Goal: Information Seeking & Learning: Check status

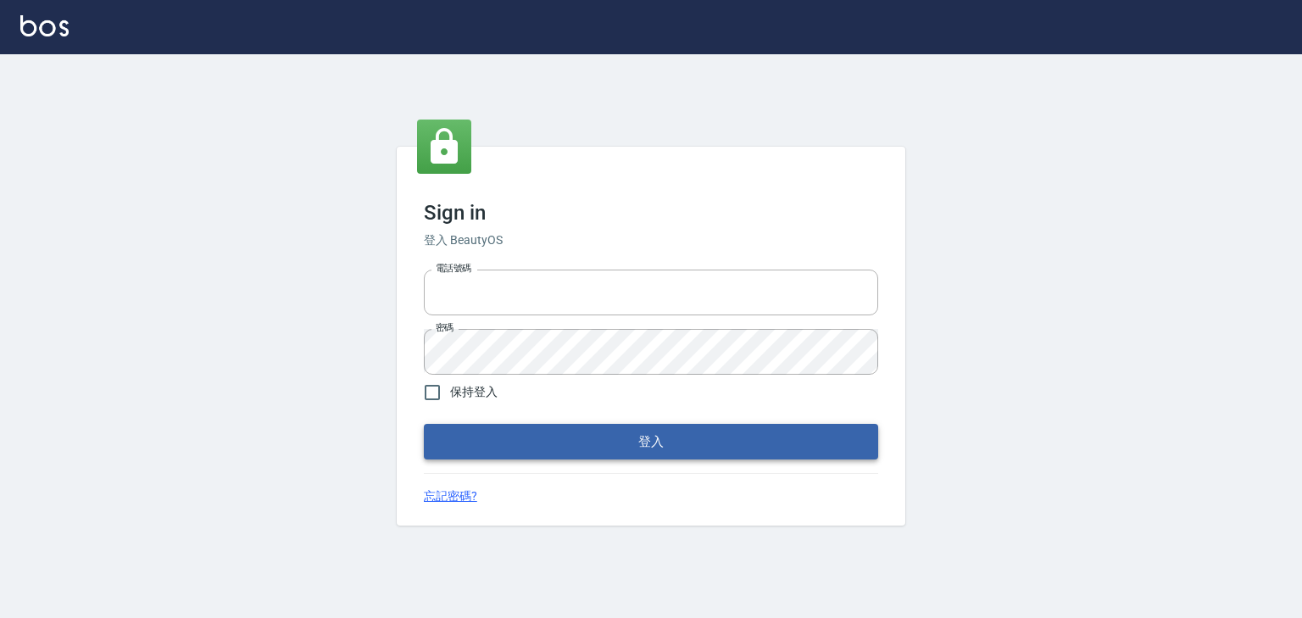
type input "0952331713"
click at [644, 441] on button "登入" at bounding box center [651, 442] width 454 height 36
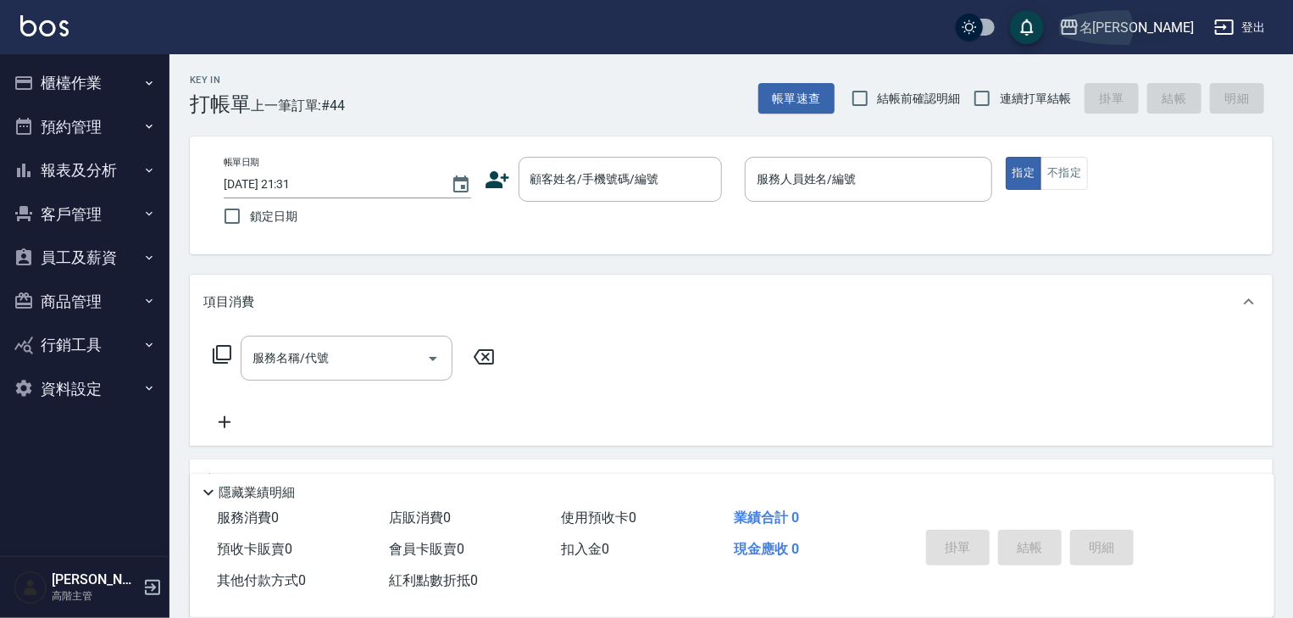
click at [1080, 24] on icon "button" at bounding box center [1069, 27] width 20 height 20
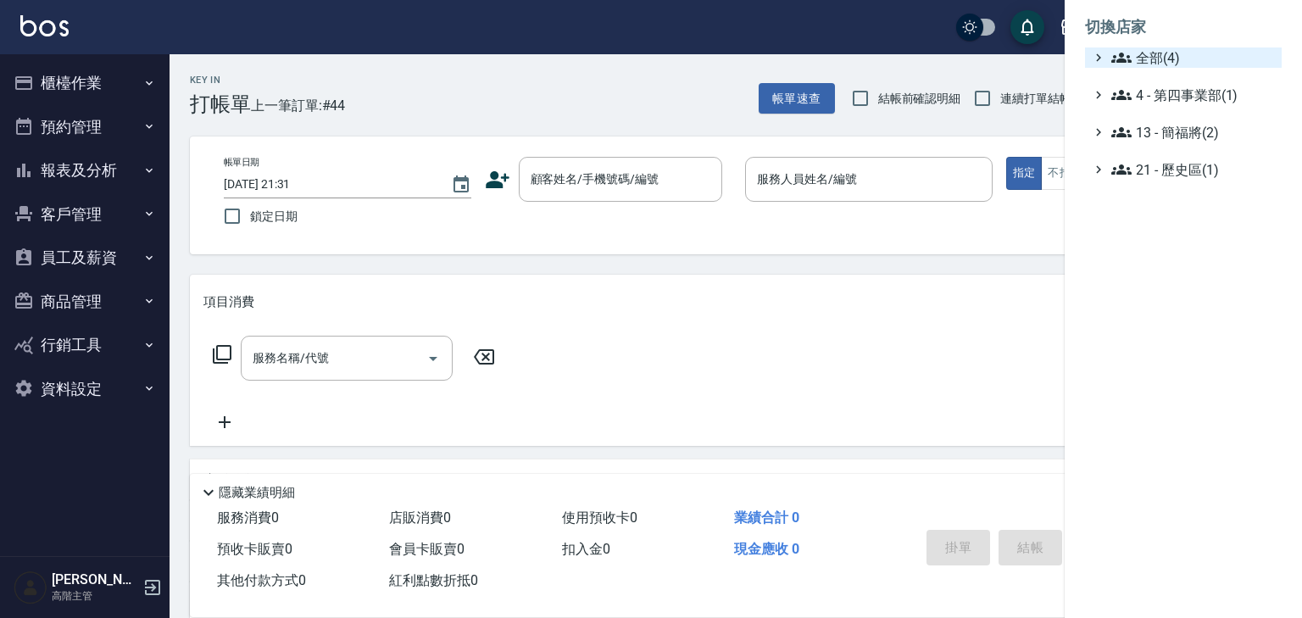
click at [1131, 53] on span "全部(4)" at bounding box center [1193, 57] width 164 height 20
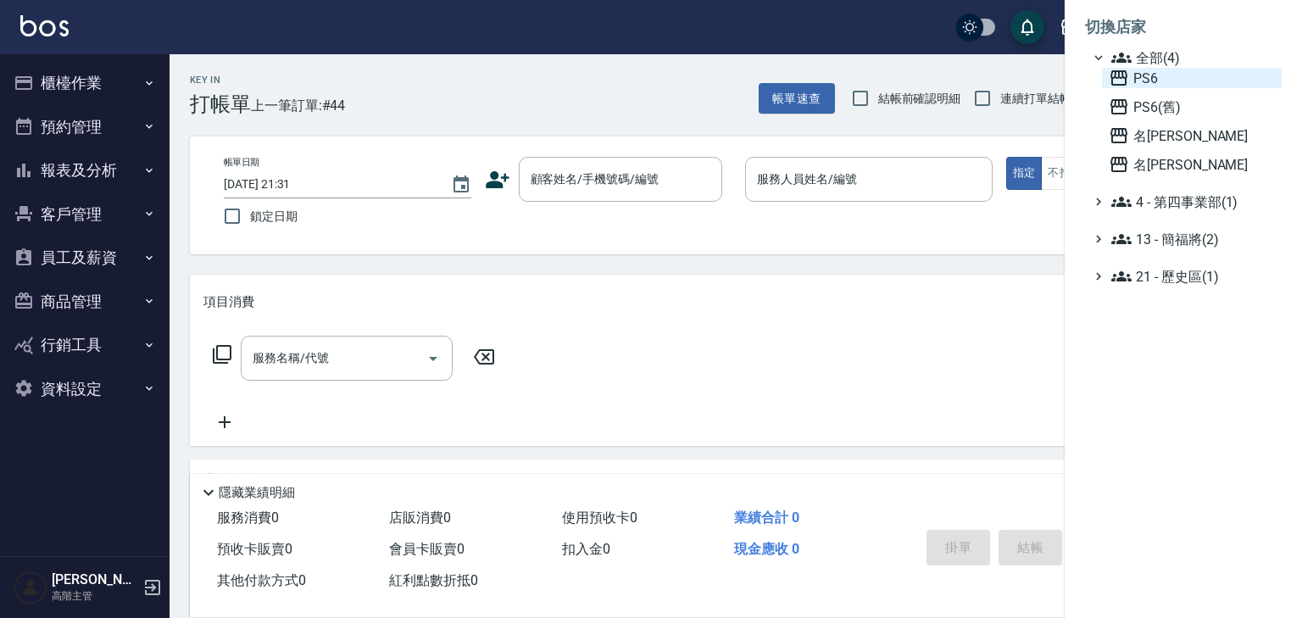
click at [1122, 77] on icon at bounding box center [1118, 77] width 17 height 15
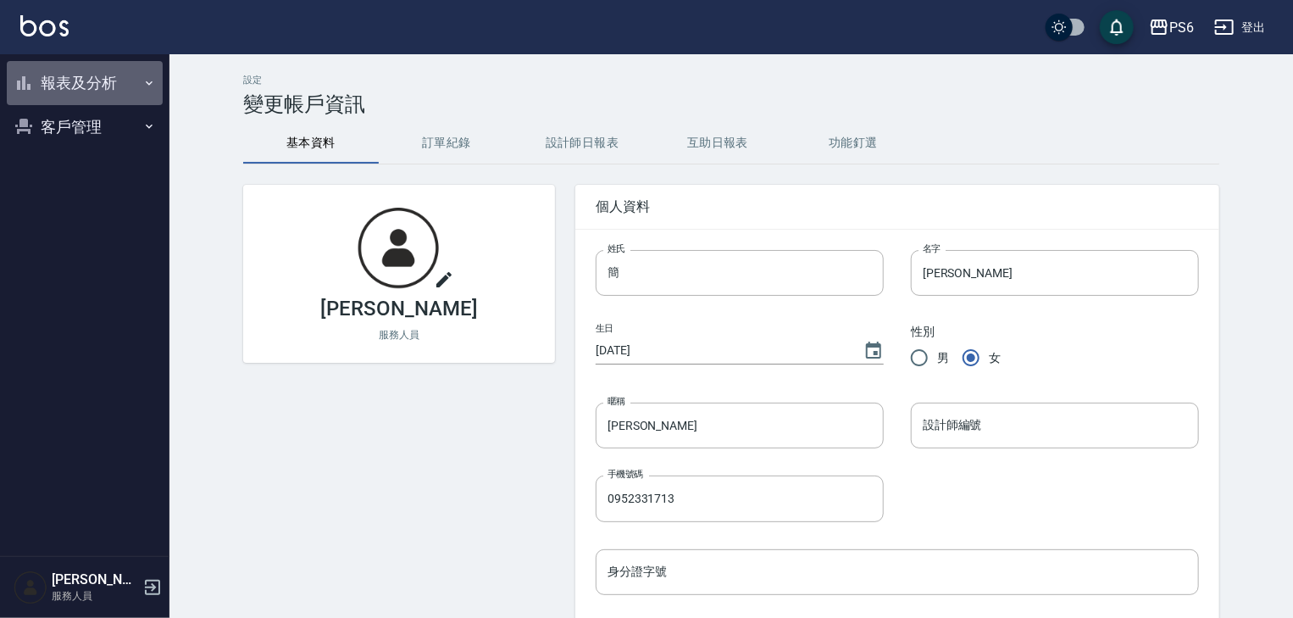
click at [149, 81] on icon "button" at bounding box center [149, 83] width 14 height 14
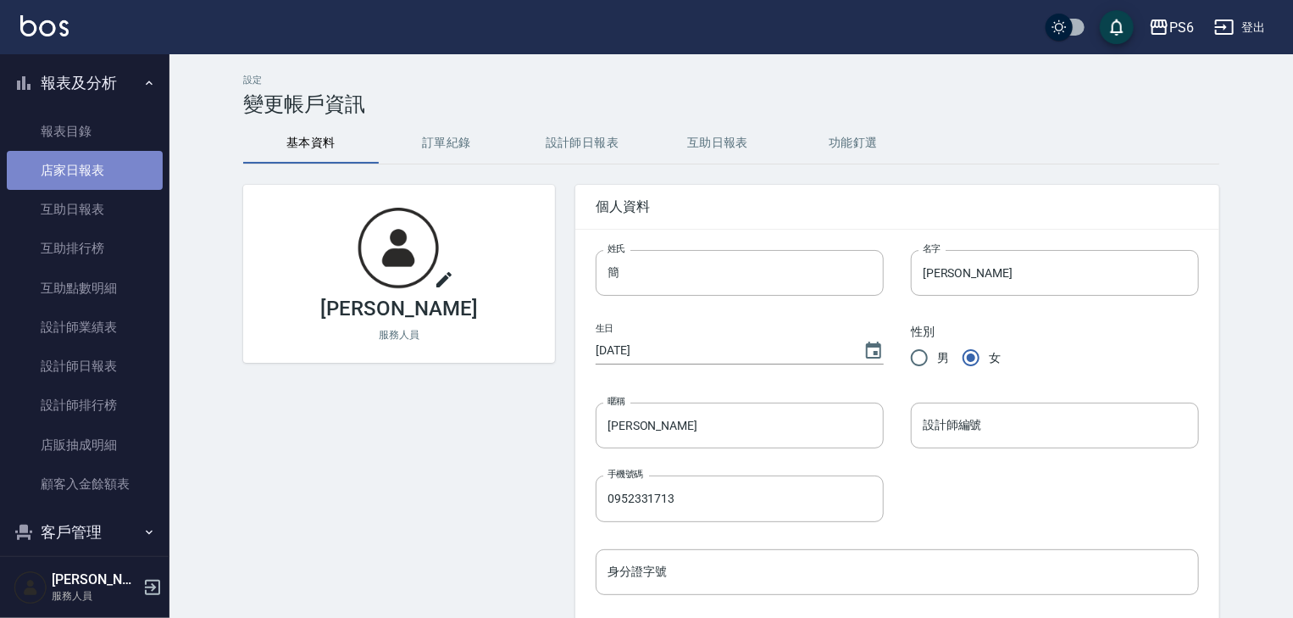
click at [99, 174] on link "店家日報表" at bounding box center [85, 170] width 156 height 39
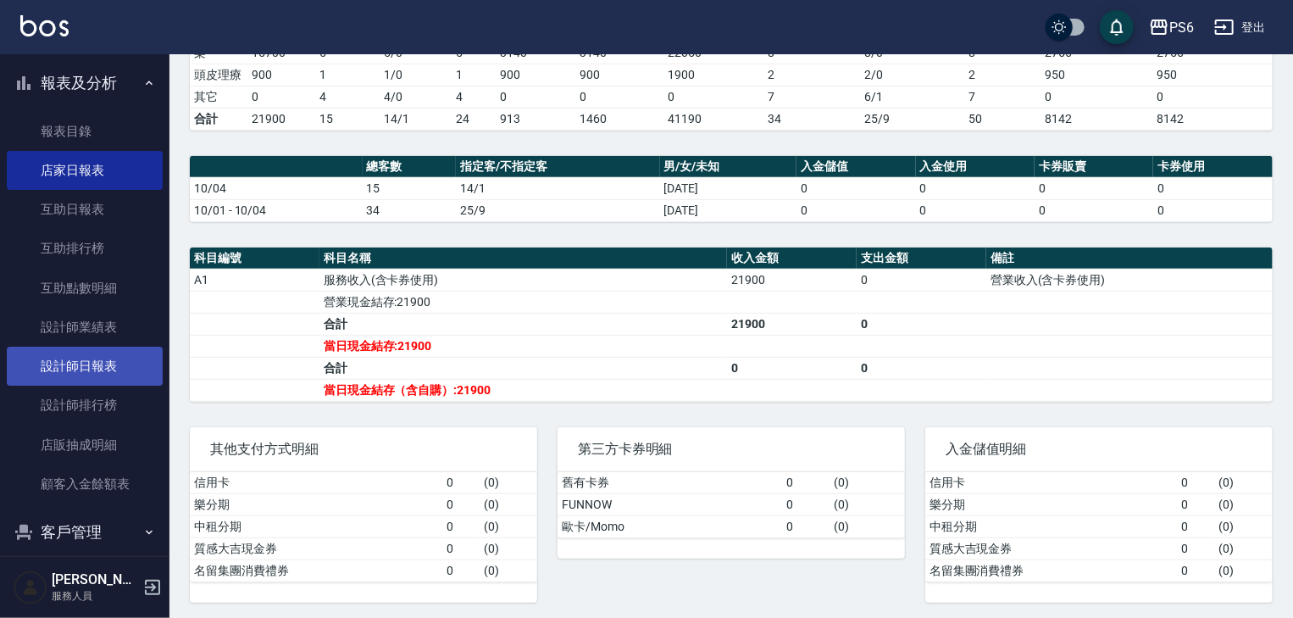
scroll to position [18, 0]
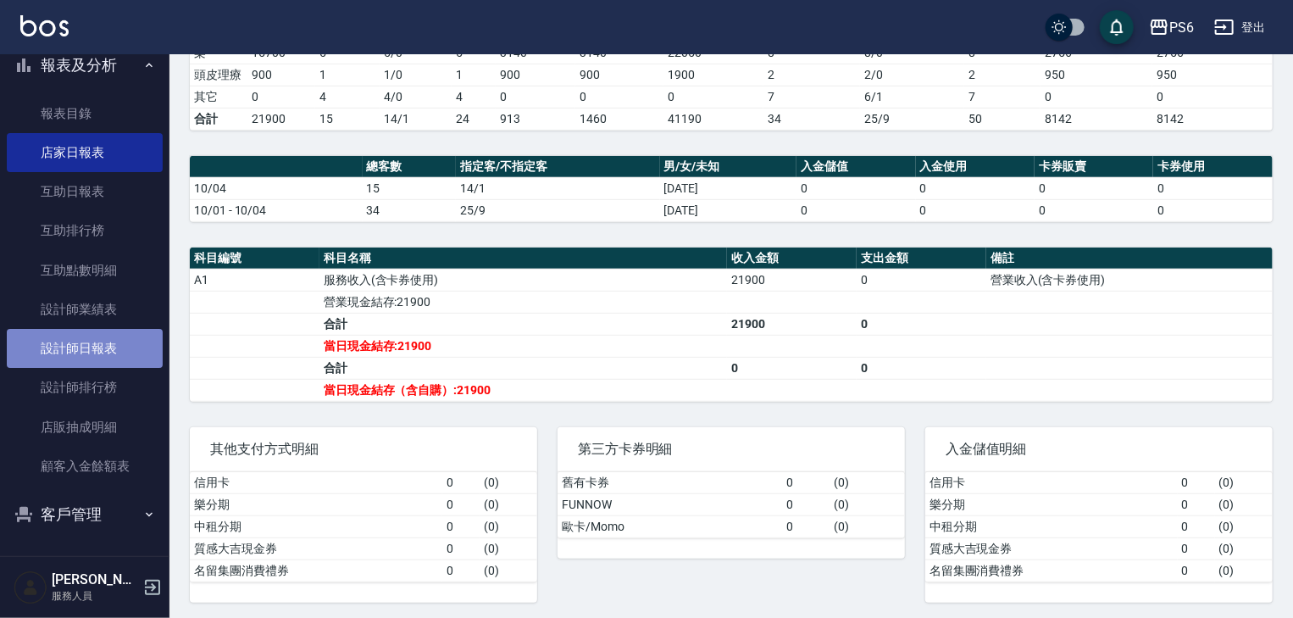
click at [92, 355] on link "設計師日報表" at bounding box center [85, 348] width 156 height 39
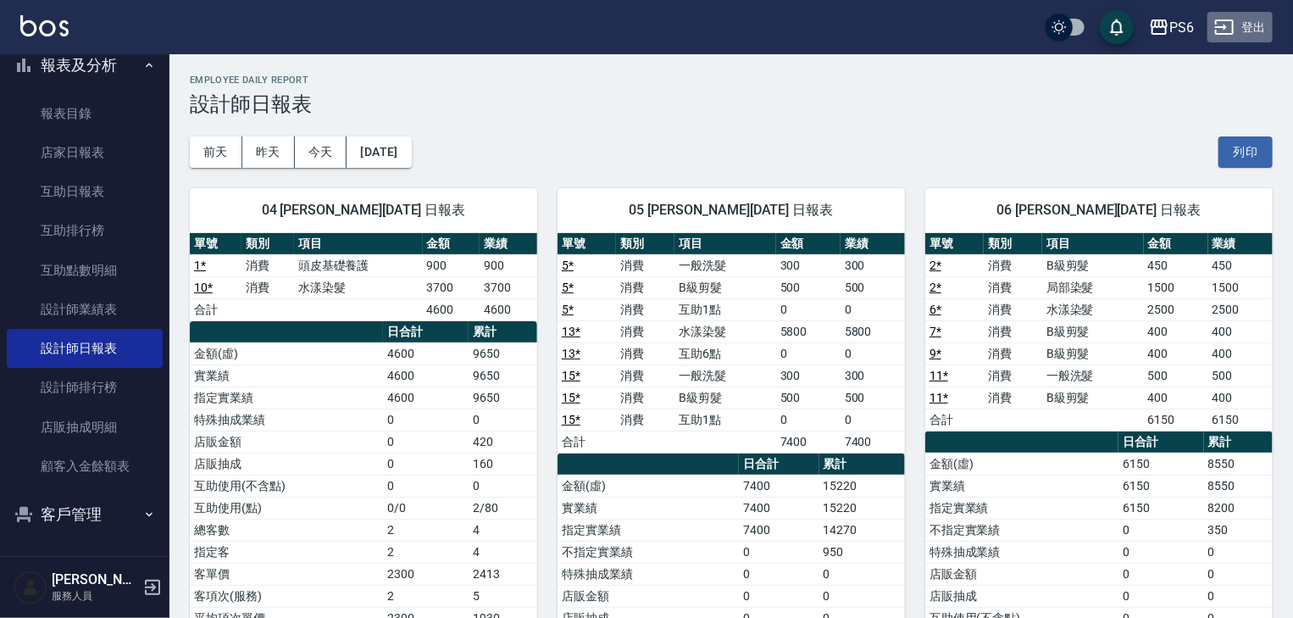
click at [1254, 19] on button "登出" at bounding box center [1240, 27] width 65 height 31
